Goal: Find specific page/section: Find specific page/section

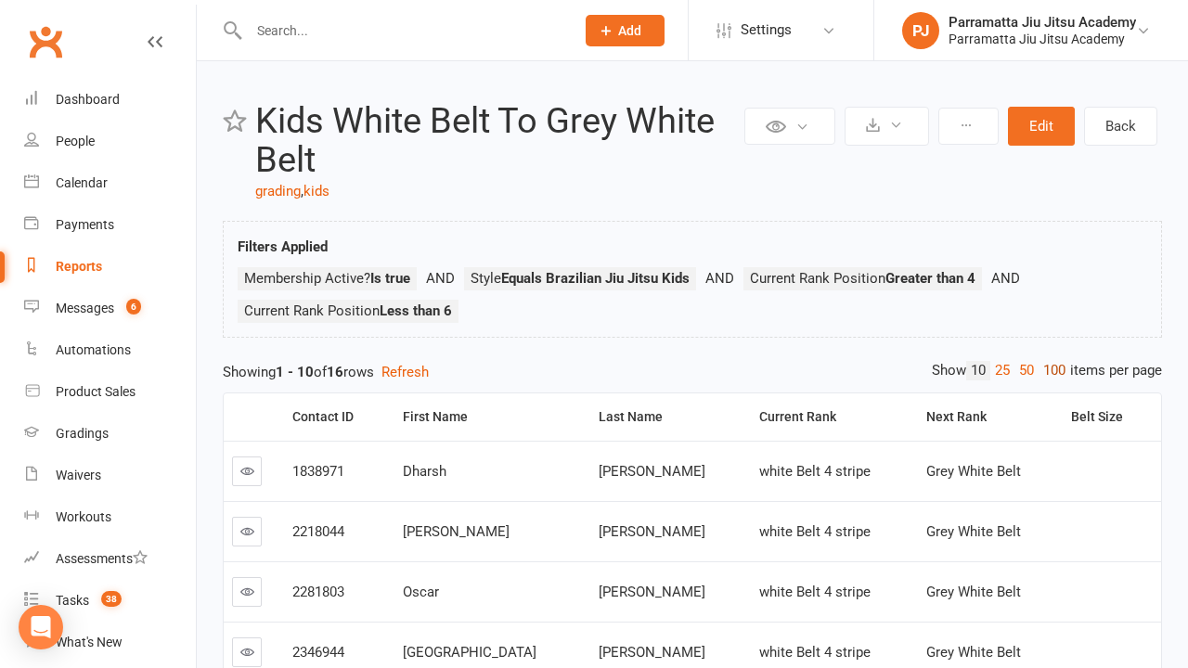
click at [1050, 370] on link "100" at bounding box center [1054, 370] width 32 height 19
click at [620, 417] on div "Last Name" at bounding box center [675, 417] width 135 height 14
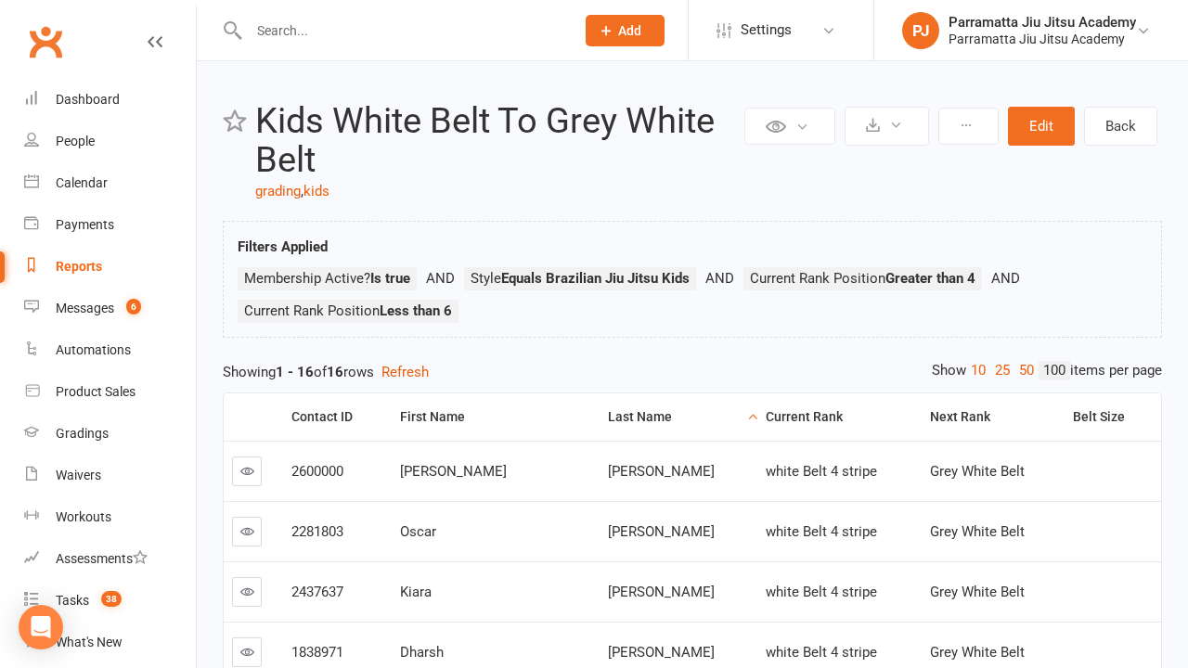
click at [620, 417] on div "Last Name" at bounding box center [675, 417] width 135 height 14
